Goal: Information Seeking & Learning: Learn about a topic

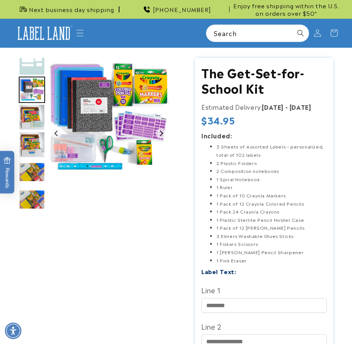
click at [30, 94] on img "Go to slide 3" at bounding box center [32, 90] width 26 height 26
click at [32, 116] on img "Go to slide 4" at bounding box center [32, 117] width 26 height 26
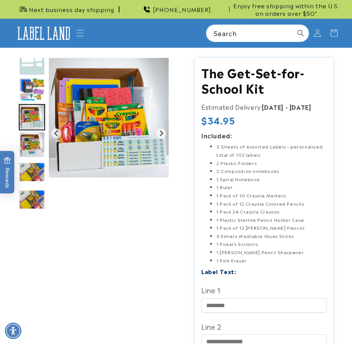
click at [32, 145] on img "Go to slide 5" at bounding box center [32, 144] width 26 height 26
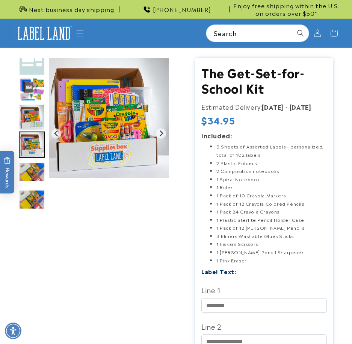
click at [33, 165] on img "Go to slide 6" at bounding box center [32, 172] width 26 height 20
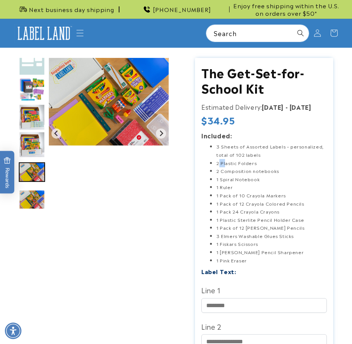
drag, startPoint x: 219, startPoint y: 163, endPoint x: 226, endPoint y: 166, distance: 8.2
click at [226, 166] on li "2 Plastic Folders" at bounding box center [271, 163] width 110 height 8
drag, startPoint x: 229, startPoint y: 174, endPoint x: 243, endPoint y: 180, distance: 15.3
click at [243, 180] on ul "3 Sheets of Assorted Labels – personalized, total of 102 labels 2 Plastic Folde…" at bounding box center [263, 203] width 125 height 122
click at [243, 180] on li "1 Spiral Notebook" at bounding box center [271, 179] width 110 height 8
